Goal: Navigation & Orientation: Find specific page/section

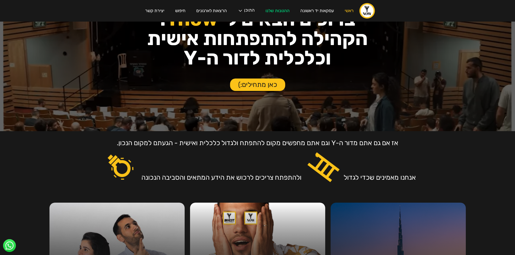
scroll to position [54, 0]
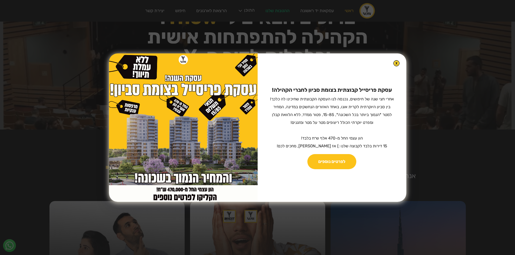
click at [393, 62] on img at bounding box center [396, 63] width 6 height 6
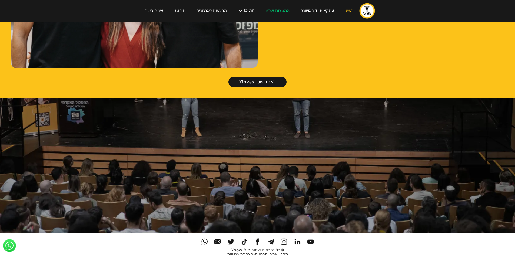
scroll to position [1196, 0]
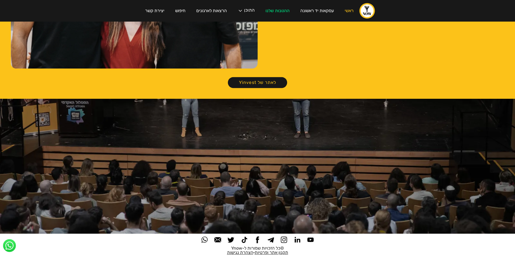
click at [246, 77] on link "לאתר של Yinvest" at bounding box center [257, 82] width 59 height 11
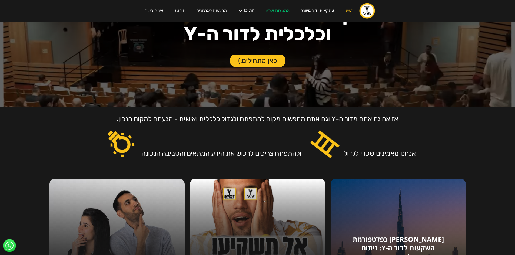
scroll to position [0, 0]
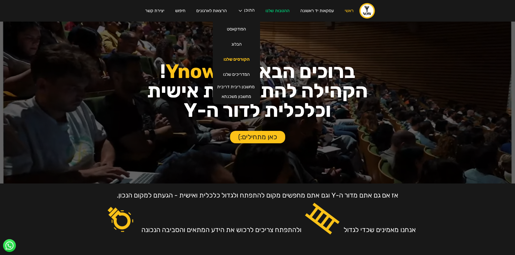
click at [232, 59] on link "הקורסים שלנו" at bounding box center [236, 59] width 37 height 15
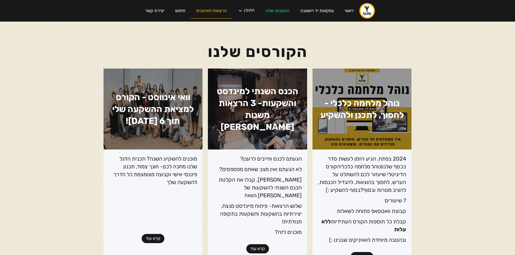
click at [215, 12] on link "הרצאות לארגונים" at bounding box center [211, 10] width 41 height 15
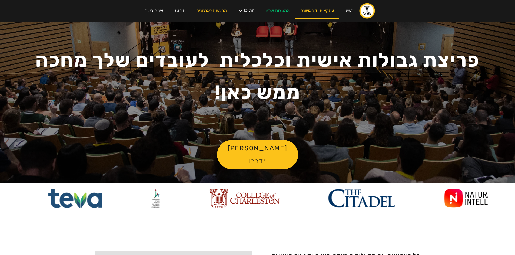
click at [316, 17] on link "עסקאות יד ראשונה" at bounding box center [317, 10] width 44 height 15
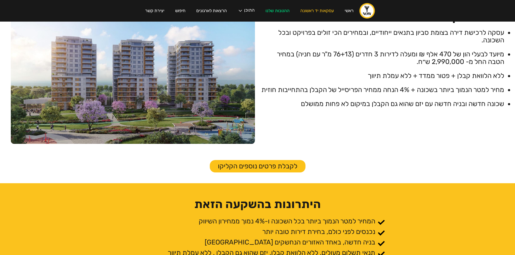
scroll to position [151, 0]
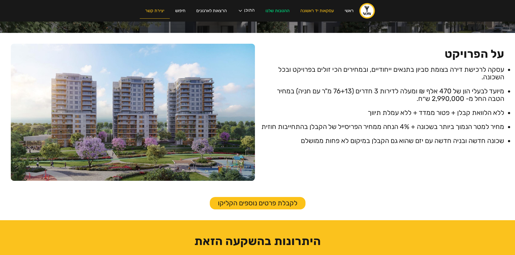
click at [158, 11] on link "יצירת קשר" at bounding box center [155, 10] width 30 height 15
